Goal: Book appointment/travel/reservation

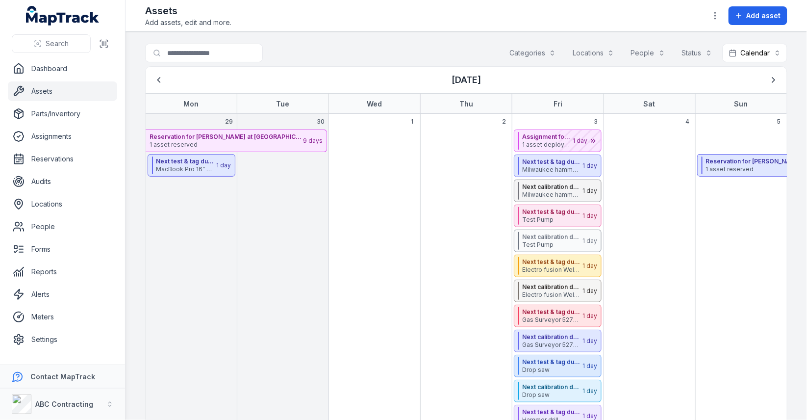
click at [552, 55] on div "Categories" at bounding box center [532, 53] width 59 height 19
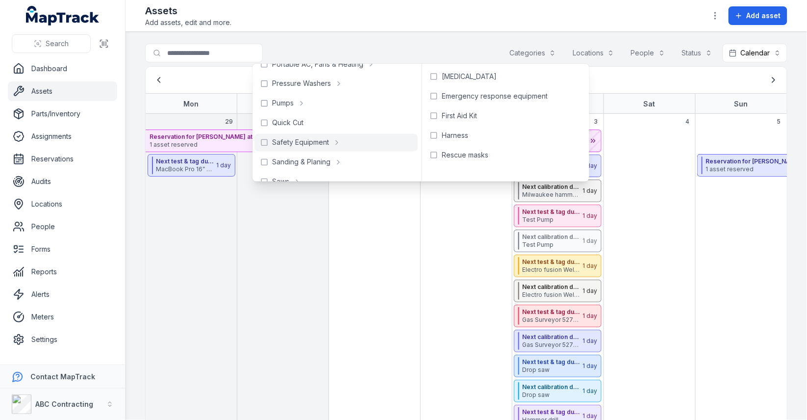
scroll to position [849, 0]
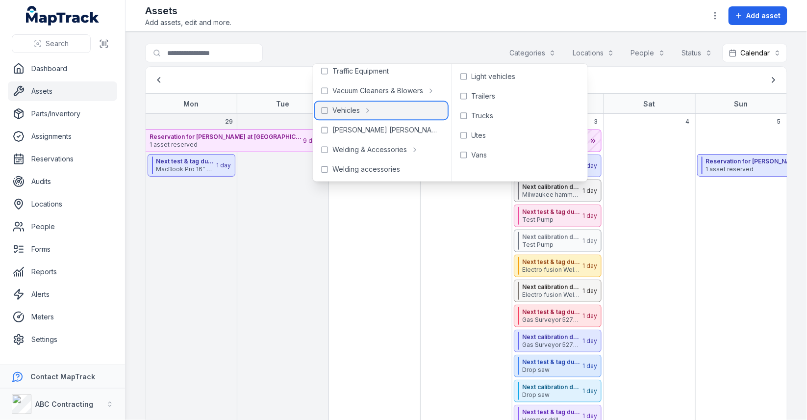
click at [338, 111] on span "Vehicles" at bounding box center [345, 110] width 27 height 10
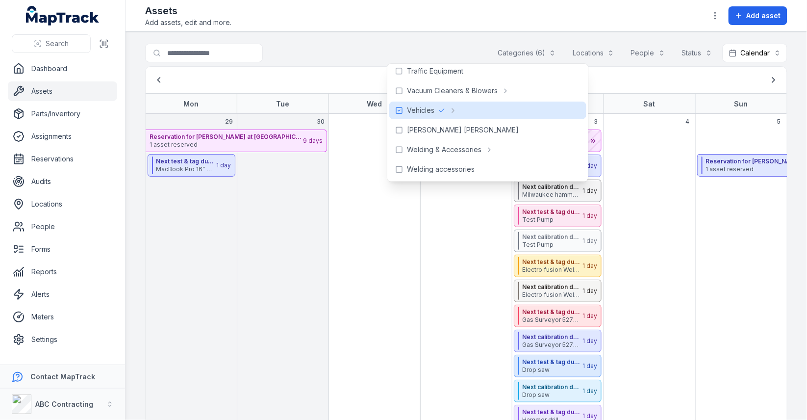
click at [399, 37] on main "**********" at bounding box center [467, 226] width 682 height 388
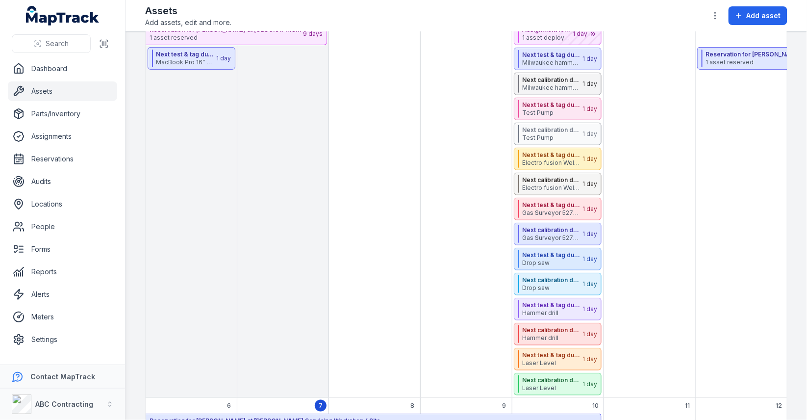
scroll to position [40, 0]
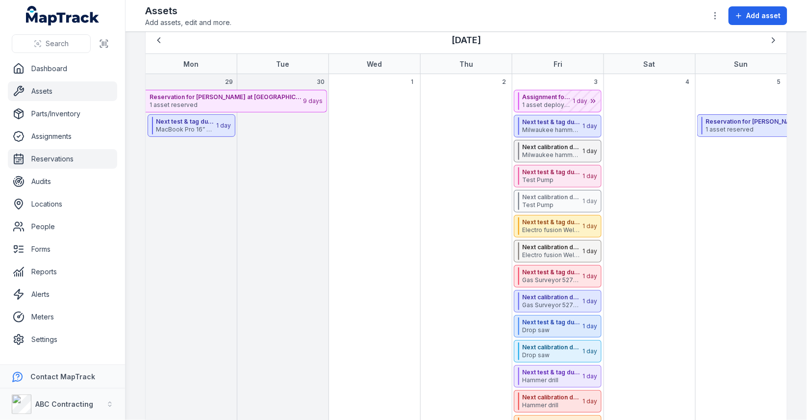
click at [61, 166] on link "Reservations" at bounding box center [62, 159] width 109 height 20
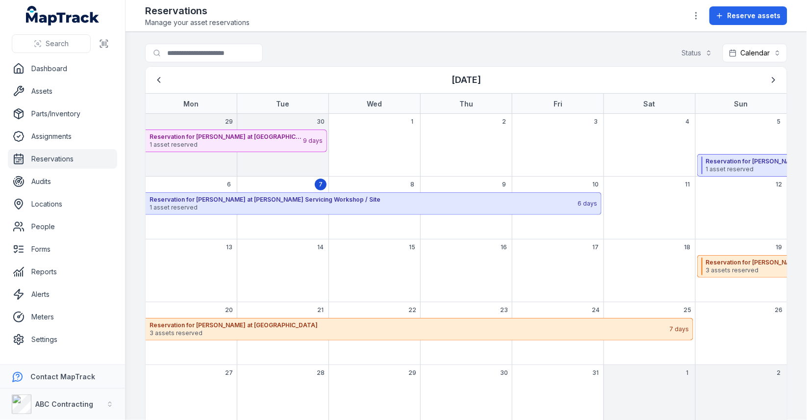
scroll to position [18, 0]
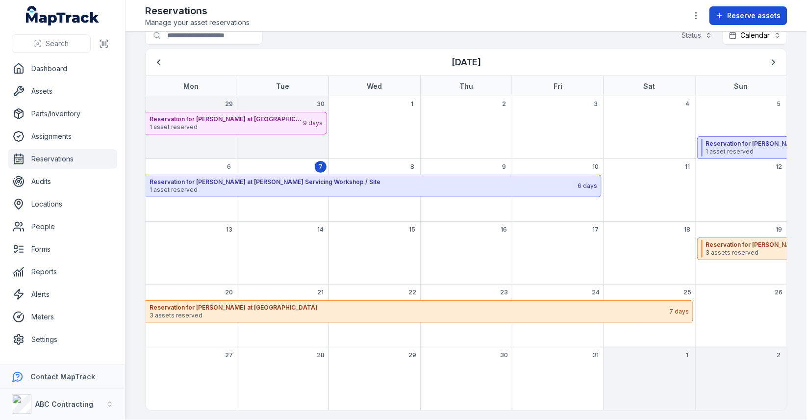
click at [758, 23] on button "Reserve assets" at bounding box center [749, 15] width 78 height 19
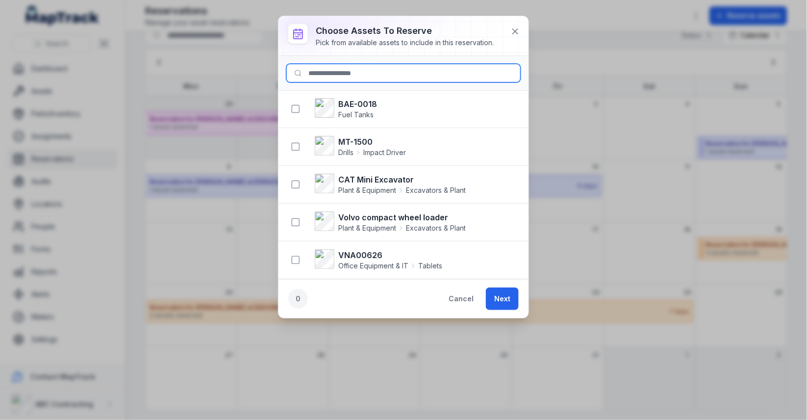
click at [358, 75] on input at bounding box center [403, 73] width 234 height 19
click at [362, 70] on input "*****" at bounding box center [403, 73] width 234 height 19
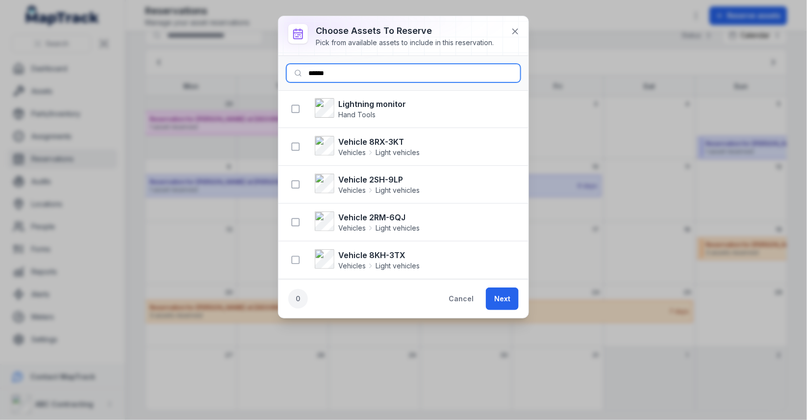
click at [362, 70] on input "*****" at bounding box center [403, 73] width 234 height 19
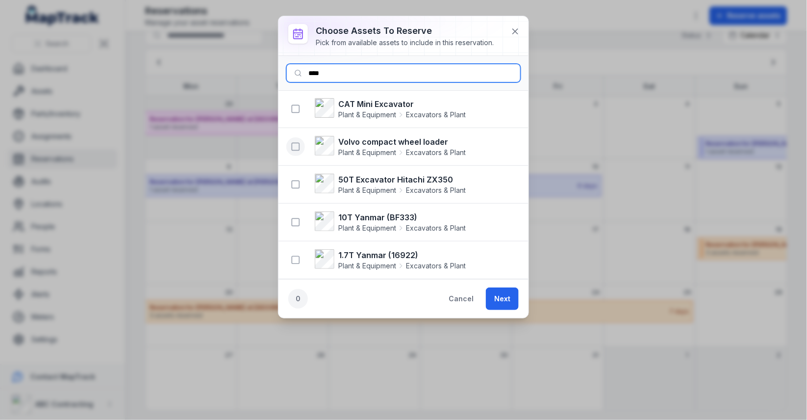
type input "****"
click at [297, 144] on icon "button" at bounding box center [296, 147] width 10 height 10
click at [296, 220] on icon "button" at bounding box center [296, 222] width 10 height 10
click at [299, 181] on rect "button" at bounding box center [295, 184] width 7 height 7
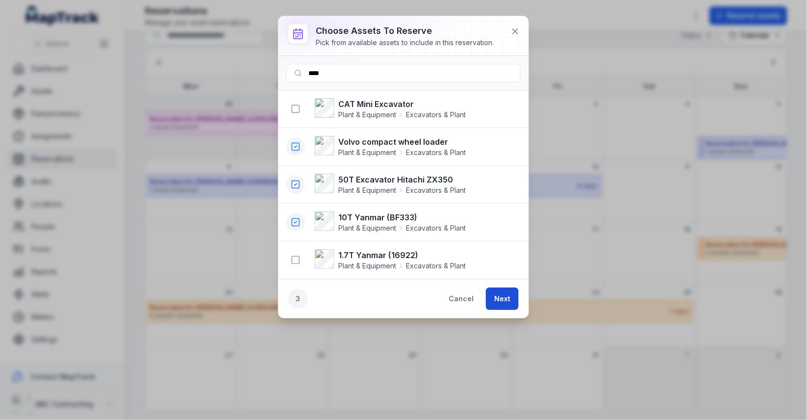
click at [494, 289] on button "Next" at bounding box center [502, 298] width 33 height 23
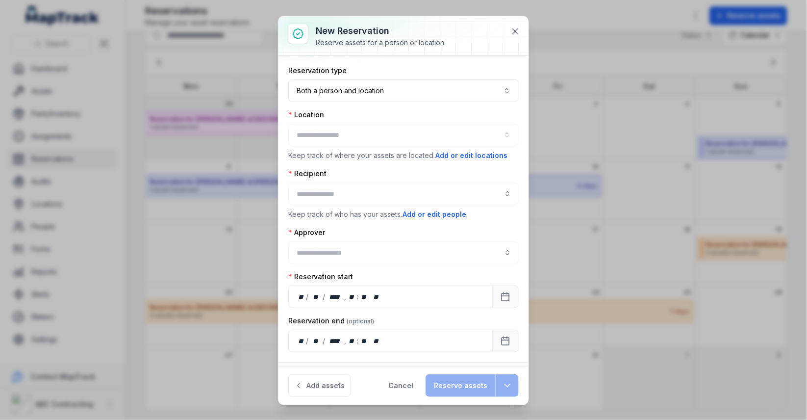
click at [373, 128] on div at bounding box center [403, 135] width 230 height 23
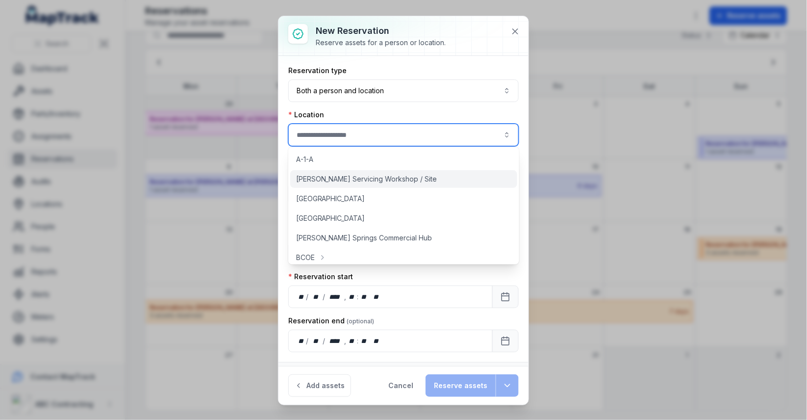
scroll to position [275, 0]
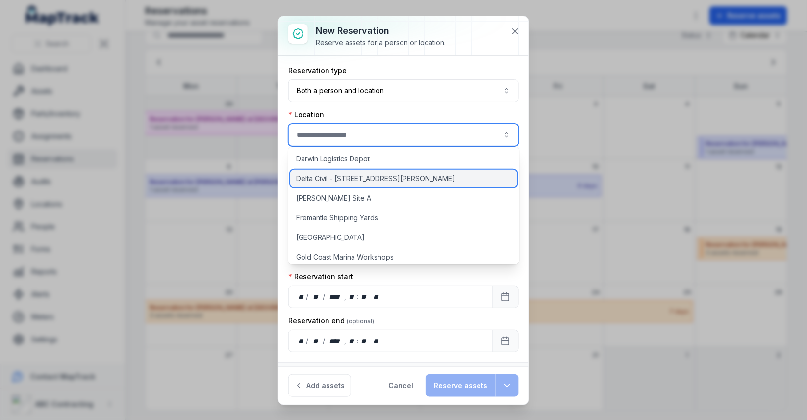
click at [370, 181] on span "Delta Civil - [STREET_ADDRESS][PERSON_NAME]" at bounding box center [375, 179] width 159 height 10
type input "**********"
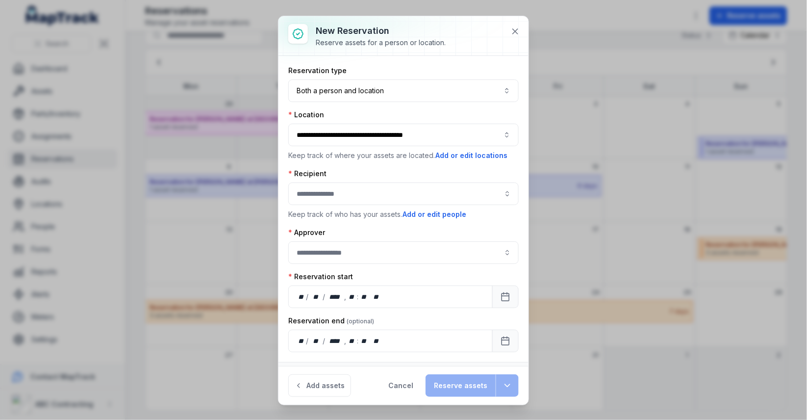
click at [364, 182] on div at bounding box center [403, 193] width 230 height 23
click at [364, 198] on input ":r3mk:-form-item-label" at bounding box center [403, 193] width 230 height 23
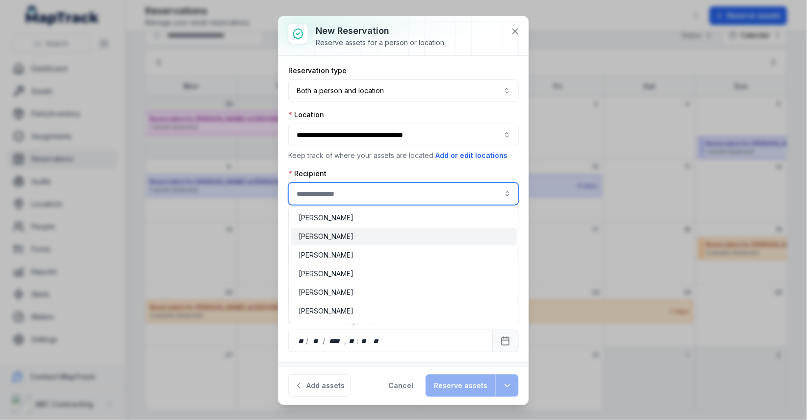
scroll to position [266, 0]
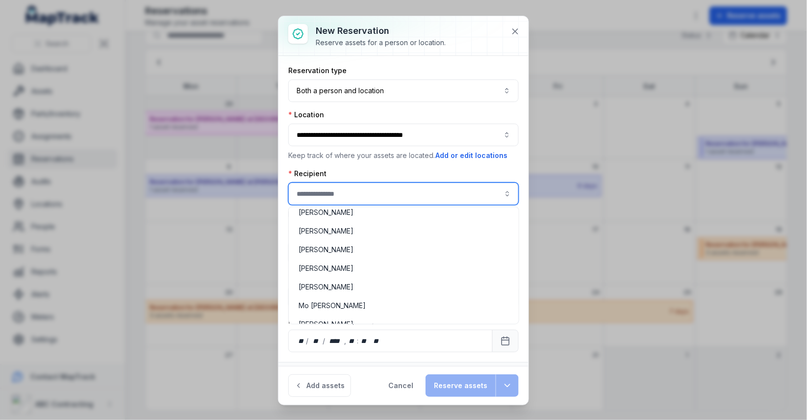
type input "**********"
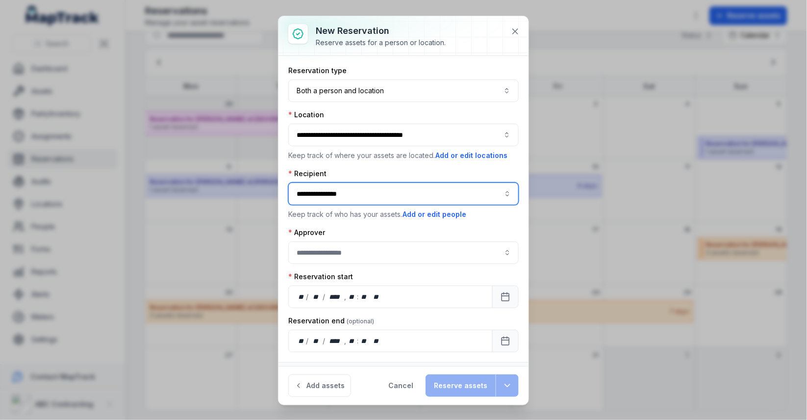
click at [364, 241] on div "[PERSON_NAME]" at bounding box center [404, 250] width 226 height 18
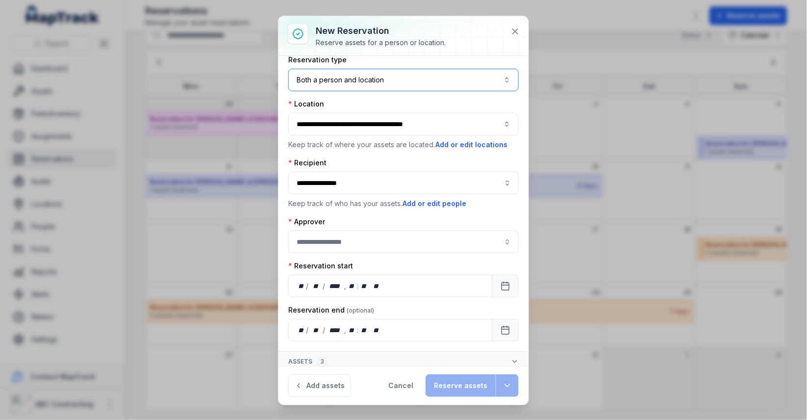
click at [388, 75] on button "Both a person and location ****" at bounding box center [403, 80] width 230 height 23
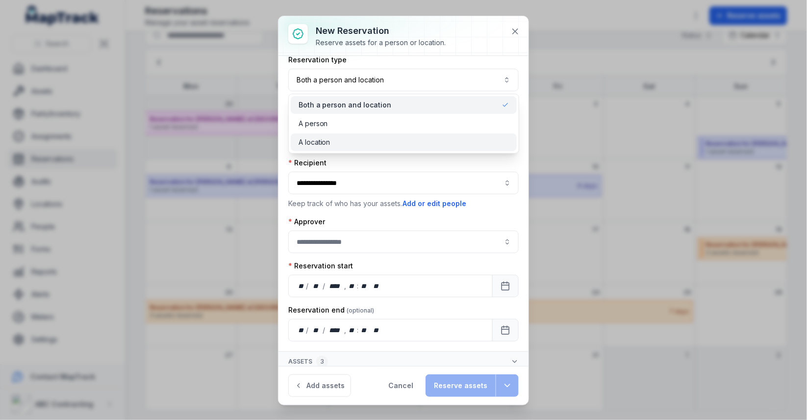
click at [386, 143] on div "A location" at bounding box center [404, 142] width 210 height 10
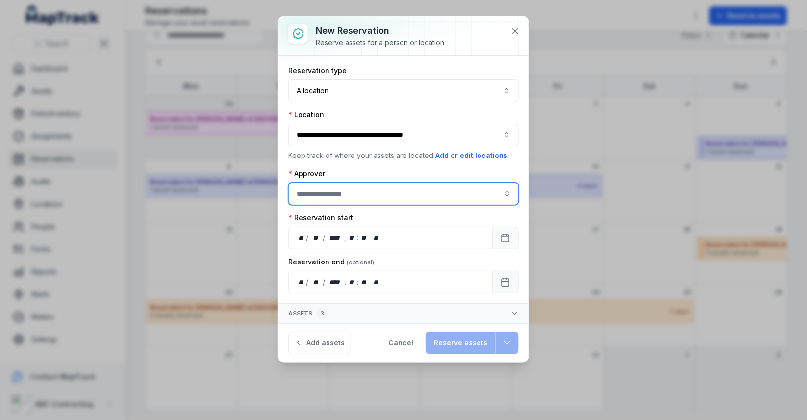
click at [371, 198] on input ":r3mo:-form-item-label" at bounding box center [403, 193] width 230 height 23
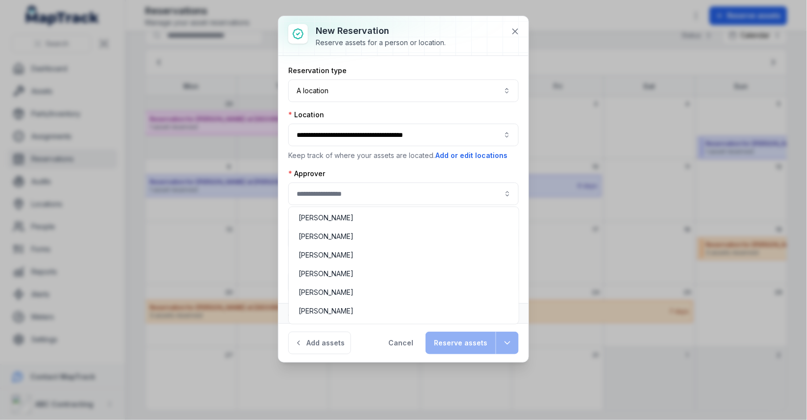
click at [391, 172] on div "Approver" at bounding box center [403, 187] width 230 height 36
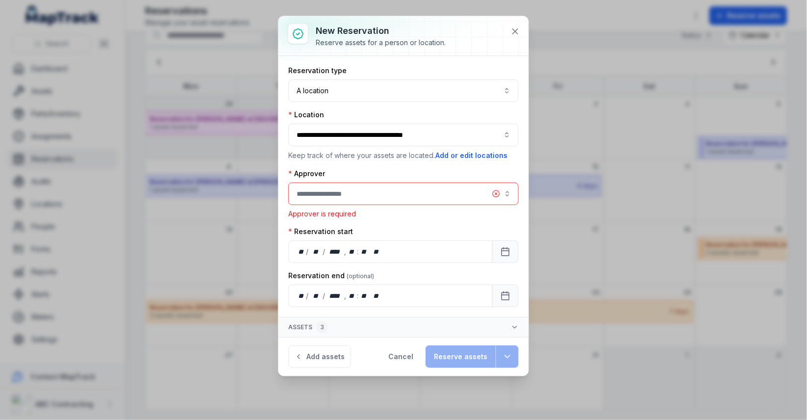
click at [319, 169] on label "Approver" at bounding box center [306, 174] width 37 height 10
click at [397, 187] on input ":r3mo:-form-item-label" at bounding box center [403, 193] width 230 height 23
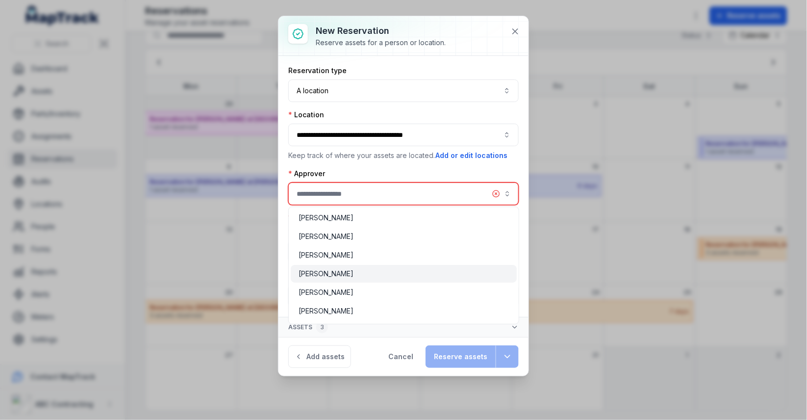
type input "**********"
click at [413, 273] on div "[PERSON_NAME]" at bounding box center [404, 274] width 210 height 10
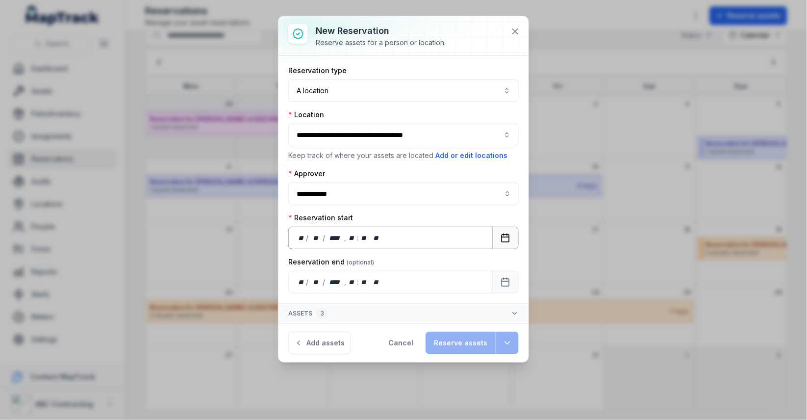
click at [503, 243] on button "Calendar" at bounding box center [505, 238] width 26 height 23
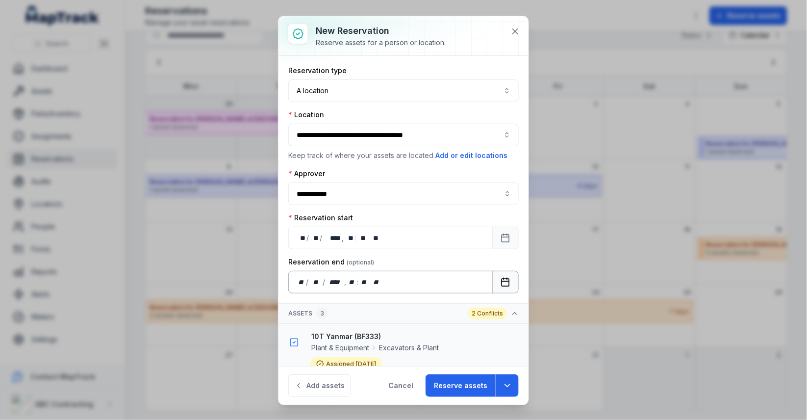
click at [500, 278] on button "Calendar" at bounding box center [505, 282] width 26 height 23
click at [417, 257] on div "Reservation end" at bounding box center [403, 262] width 230 height 10
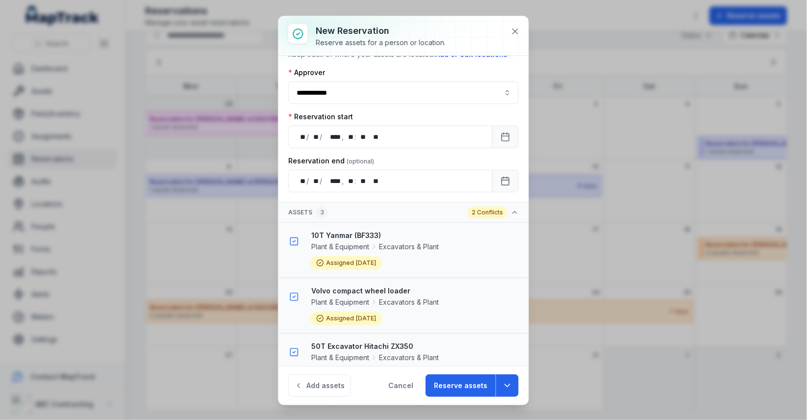
click at [344, 246] on span "Plant & Equipment" at bounding box center [340, 247] width 58 height 10
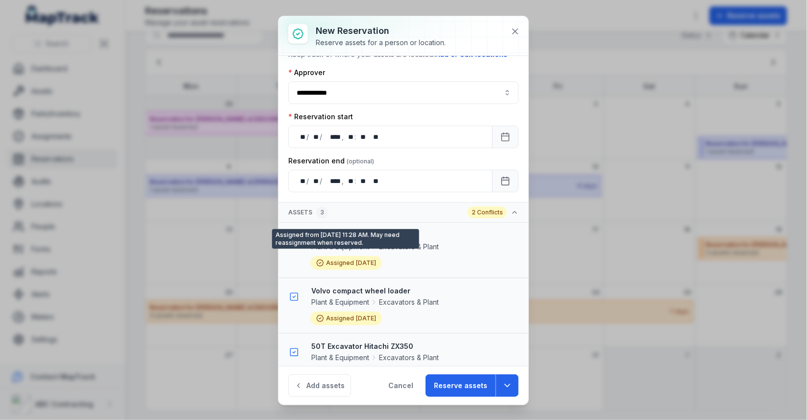
click at [367, 259] on span "[DATE]" at bounding box center [366, 262] width 20 height 7
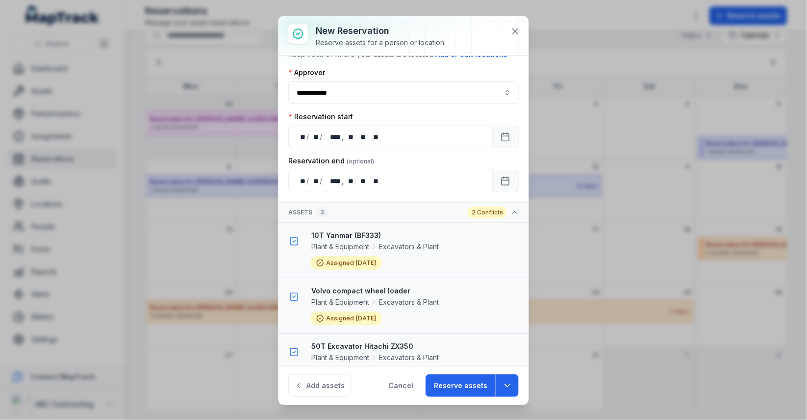
click at [360, 319] on div "Assigned [DATE]" at bounding box center [346, 318] width 72 height 14
click at [456, 380] on button "Reserve assets" at bounding box center [461, 385] width 70 height 23
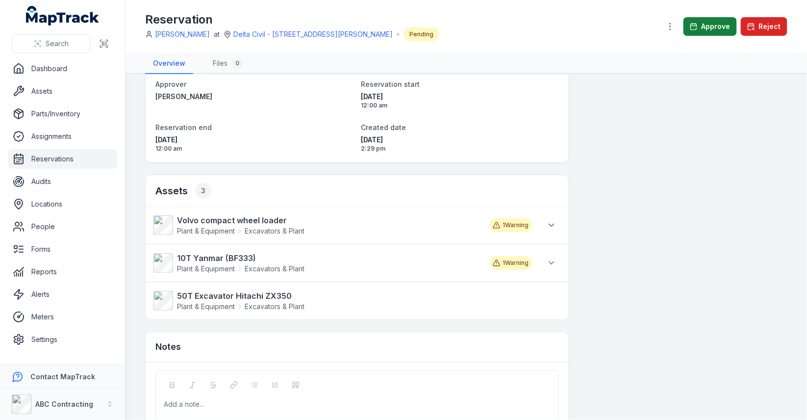
scroll to position [91, 0]
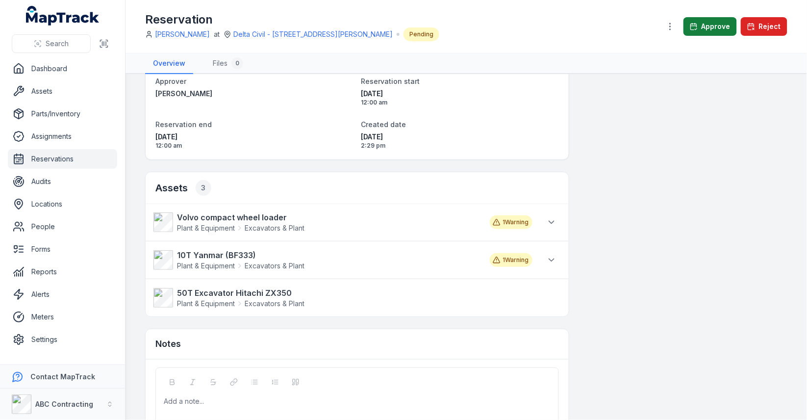
click at [706, 26] on button "Approve" at bounding box center [710, 26] width 53 height 19
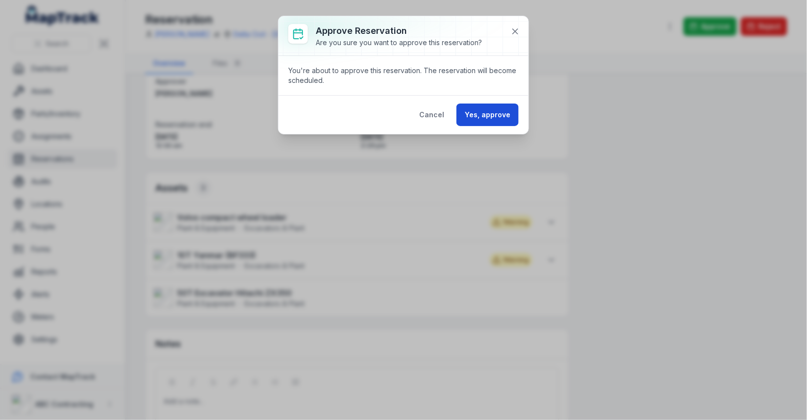
click at [509, 122] on button "Yes, approve" at bounding box center [488, 114] width 62 height 23
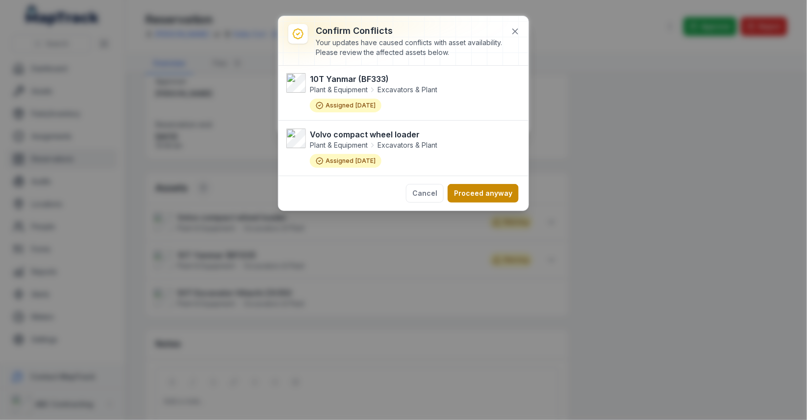
click at [494, 196] on button "Proceed anyway" at bounding box center [483, 193] width 71 height 19
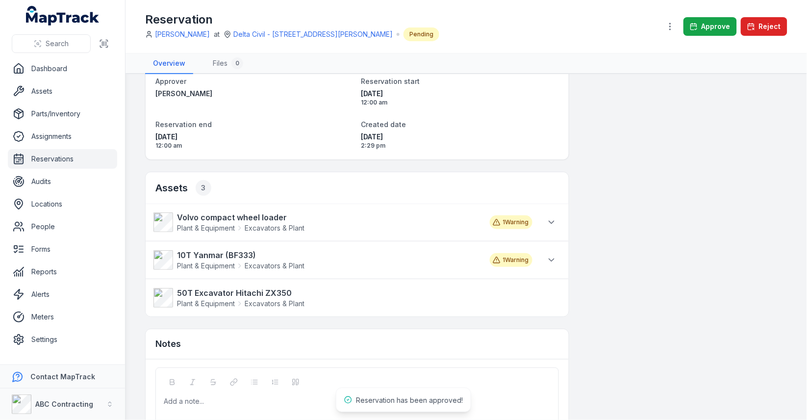
scroll to position [0, 0]
